Goal: Task Accomplishment & Management: Manage account settings

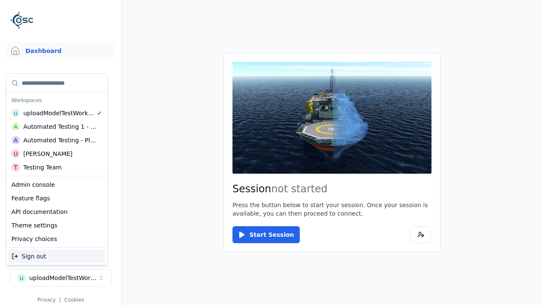
click at [57, 140] on div "Automated Testing - Playwright" at bounding box center [59, 140] width 73 height 8
click at [271, 152] on html "Support Dashboard Assets 3D Models Scenes Datasets Recordings Support Documenta…" at bounding box center [271, 152] width 542 height 305
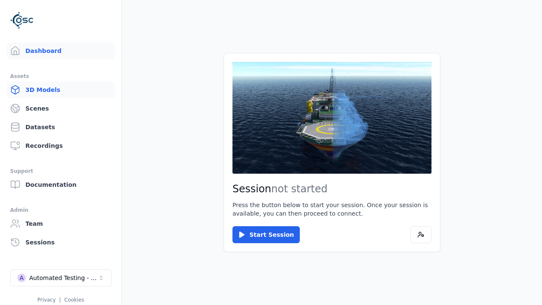
click at [61, 90] on link "3D Models" at bounding box center [61, 89] width 108 height 17
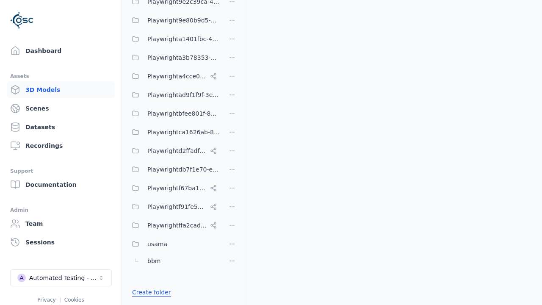
click at [149, 292] on link "Create folder" at bounding box center [151, 292] width 39 height 8
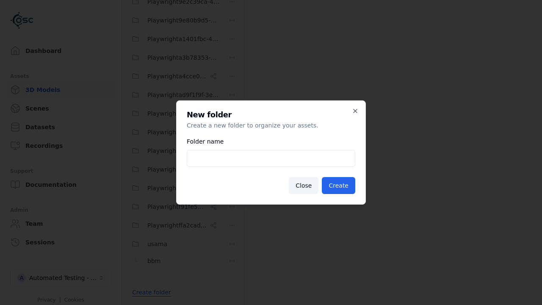
type input "**********"
click at [340, 185] on button "Create" at bounding box center [338, 185] width 33 height 17
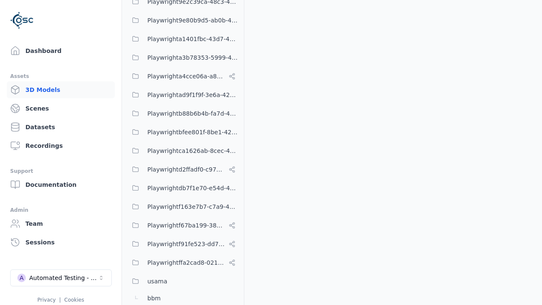
scroll to position [390, 0]
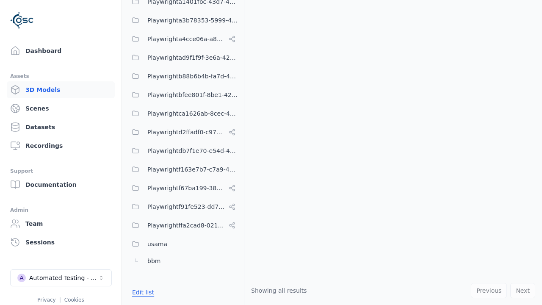
click at [141, 292] on button "Edit list" at bounding box center [143, 291] width 32 height 15
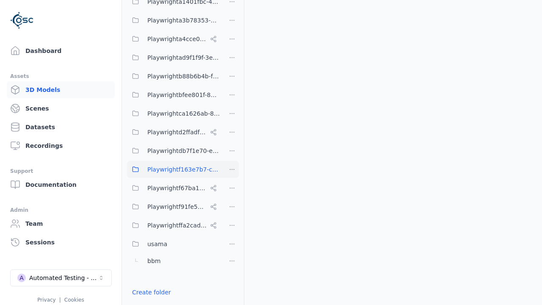
click at [232, 169] on html "Support Dashboard Assets 3D Models Scenes Datasets Recordings Support Documenta…" at bounding box center [271, 152] width 542 height 305
click at [232, 214] on div "Rename" at bounding box center [234, 214] width 57 height 14
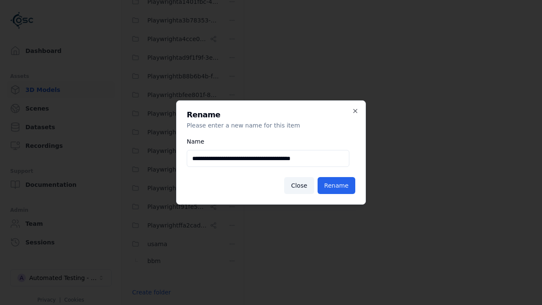
click at [268, 158] on input "**********" at bounding box center [268, 158] width 163 height 17
type input "**********"
click at [337, 185] on button "Rename" at bounding box center [337, 185] width 38 height 17
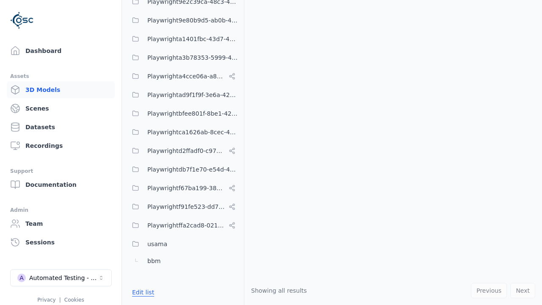
click at [141, 292] on button "Edit list" at bounding box center [143, 291] width 32 height 15
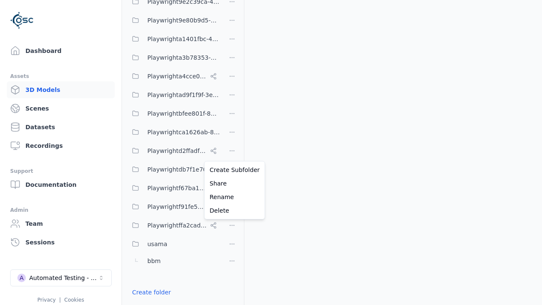
click at [232, 152] on html "Support Dashboard Assets 3D Models Scenes Datasets Recordings Support Documenta…" at bounding box center [271, 152] width 542 height 305
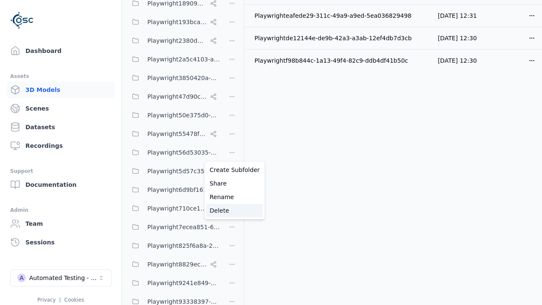
click at [232, 210] on div "Delete" at bounding box center [234, 211] width 57 height 14
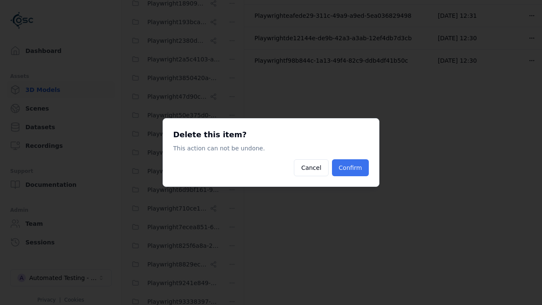
click at [351, 168] on button "Confirm" at bounding box center [350, 167] width 37 height 17
